Goal: Task Accomplishment & Management: Complete application form

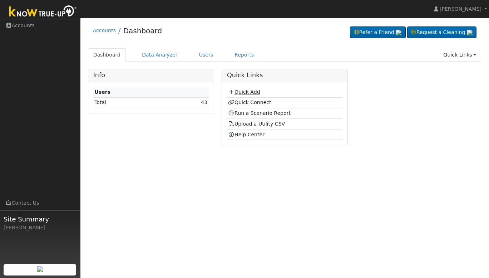
click at [245, 94] on link "Quick Add" at bounding box center [244, 92] width 32 height 6
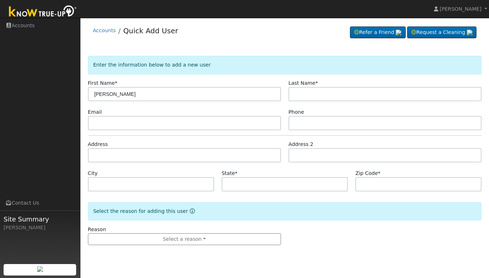
type input "[PERSON_NAME]"
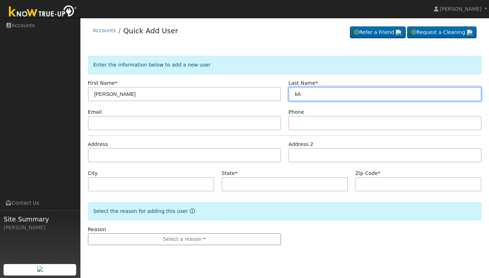
type input "k"
type input "[PERSON_NAME]"
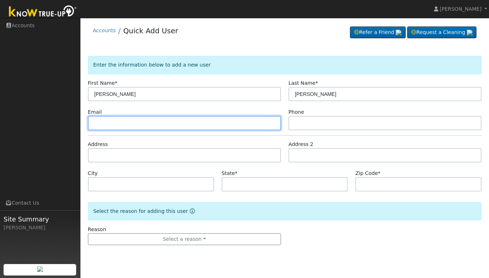
click at [226, 117] on input "text" at bounding box center [184, 123] width 193 height 14
type input "[EMAIL_ADDRESS][DOMAIN_NAME]"
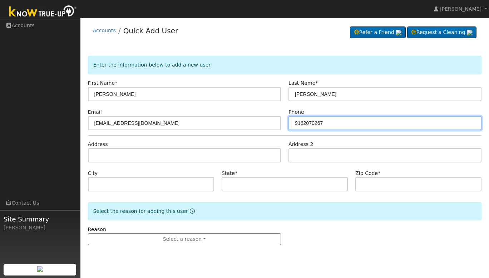
type input "9162070267"
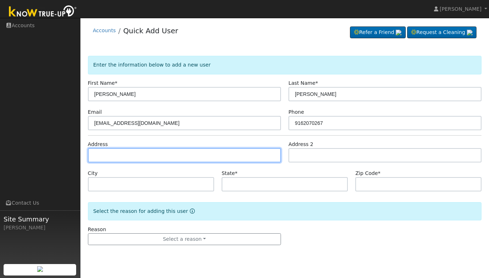
click at [205, 159] on input "text" at bounding box center [184, 155] width 193 height 14
type input "[STREET_ADDRESS]"
type input "[GEOGRAPHIC_DATA]"
type input "CA"
type input "93711"
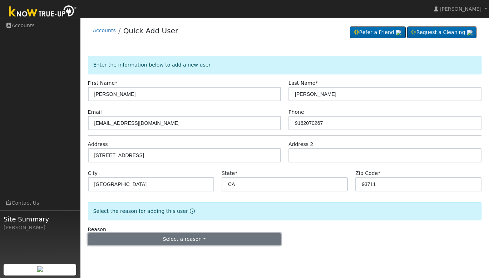
click at [201, 234] on button "Select a reason" at bounding box center [184, 239] width 193 height 12
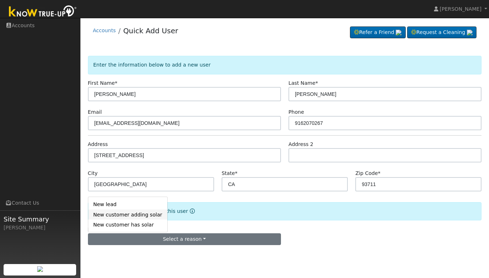
click at [142, 219] on link "New customer adding solar" at bounding box center [127, 215] width 79 height 10
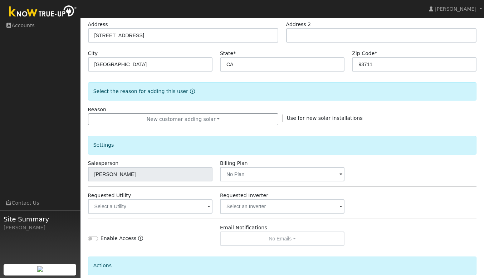
scroll to position [184, 0]
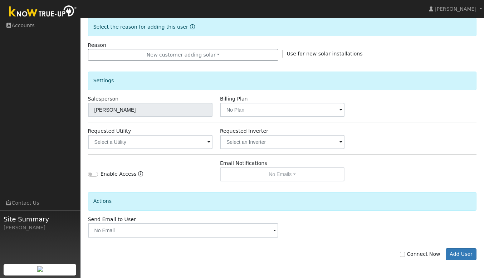
click at [207, 139] on span at bounding box center [208, 142] width 3 height 8
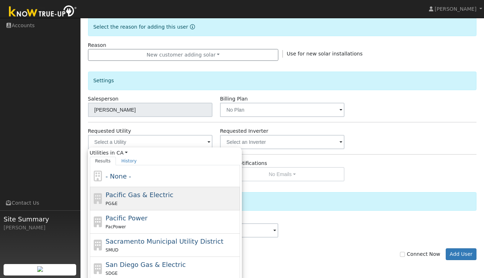
click at [153, 196] on span "Pacific Gas & Electric" at bounding box center [140, 195] width 68 height 8
type input "Pacific Gas & Electric"
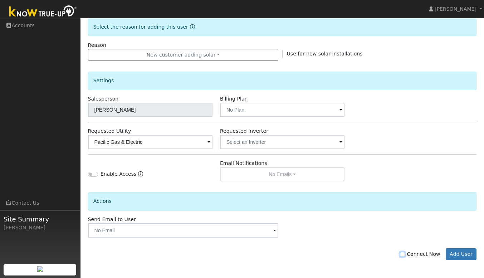
click at [405, 253] on input "Connect Now" at bounding box center [402, 254] width 5 height 5
checkbox input "true"
click at [464, 254] on button "Add User" at bounding box center [461, 254] width 31 height 12
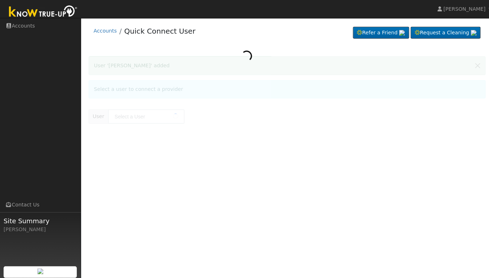
type input "[PERSON_NAME]"
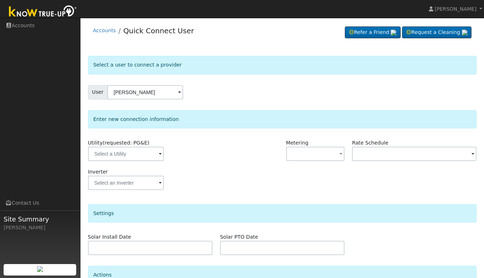
click at [233, 148] on div at bounding box center [249, 153] width 66 height 29
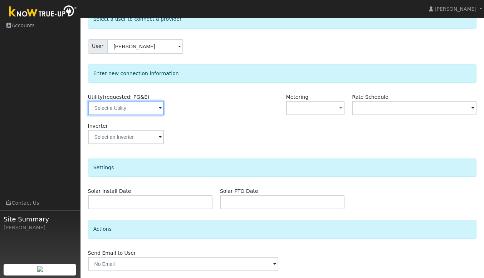
click at [161, 108] on input "text" at bounding box center [126, 108] width 76 height 14
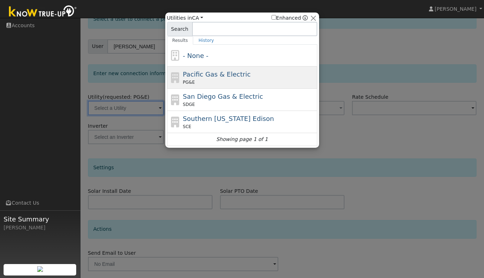
click at [226, 77] on span "Pacific Gas & Electric" at bounding box center [217, 74] width 68 height 8
type input "PG&E"
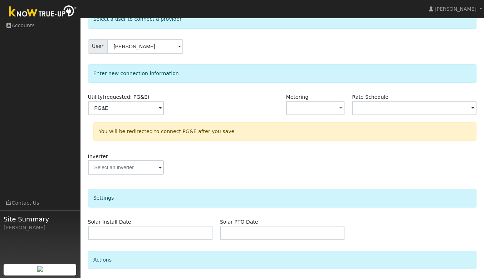
scroll to position [99, 0]
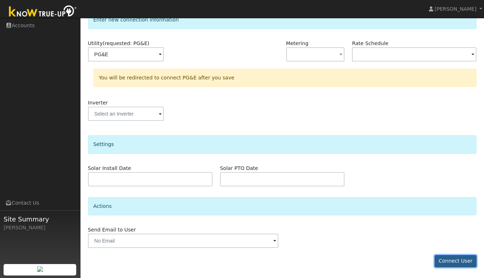
click at [447, 262] on button "Connect User" at bounding box center [456, 261] width 42 height 12
